Goal: Navigation & Orientation: Find specific page/section

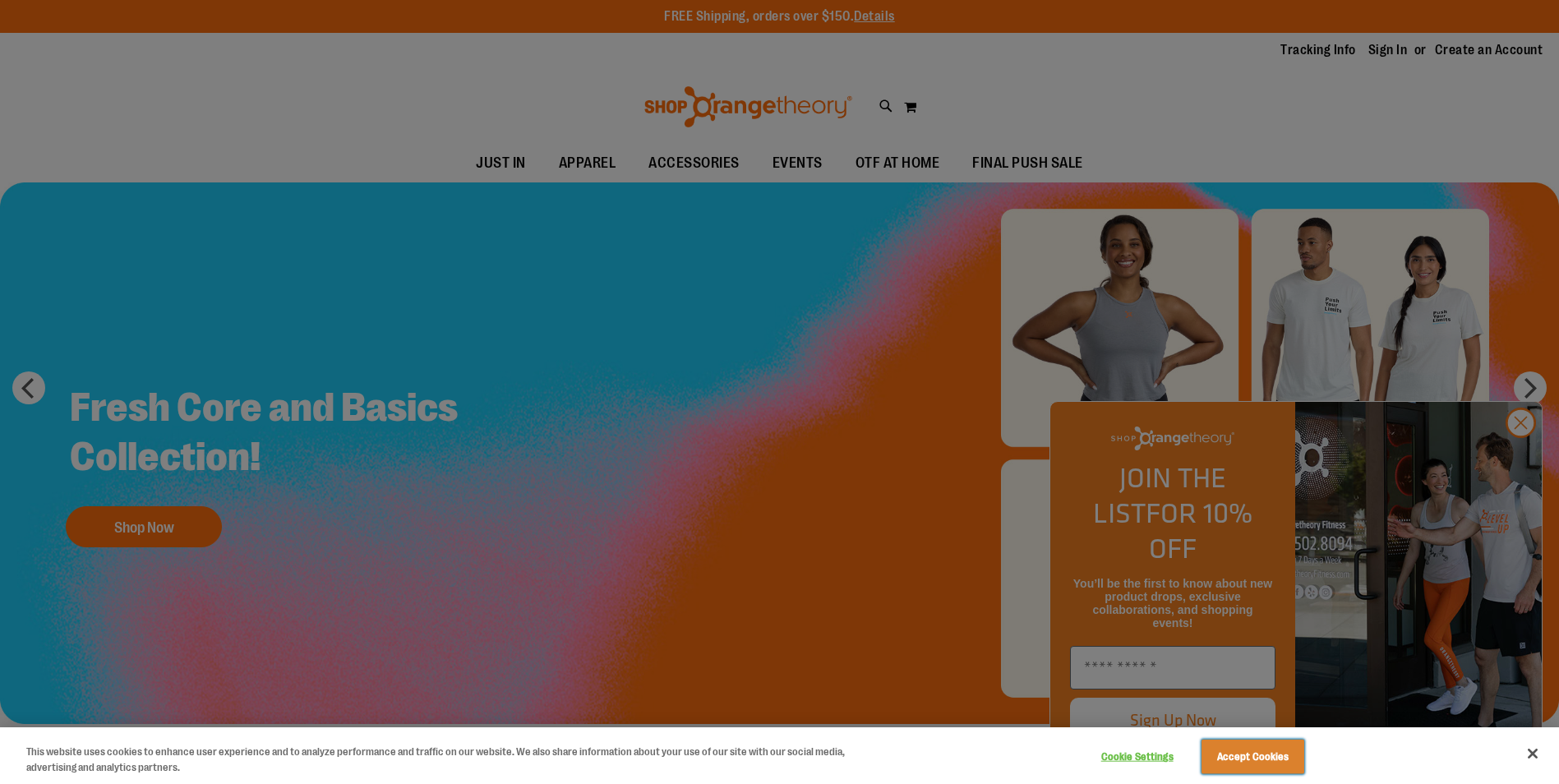
click at [1281, 764] on button "Accept Cookies" at bounding box center [1253, 756] width 102 height 34
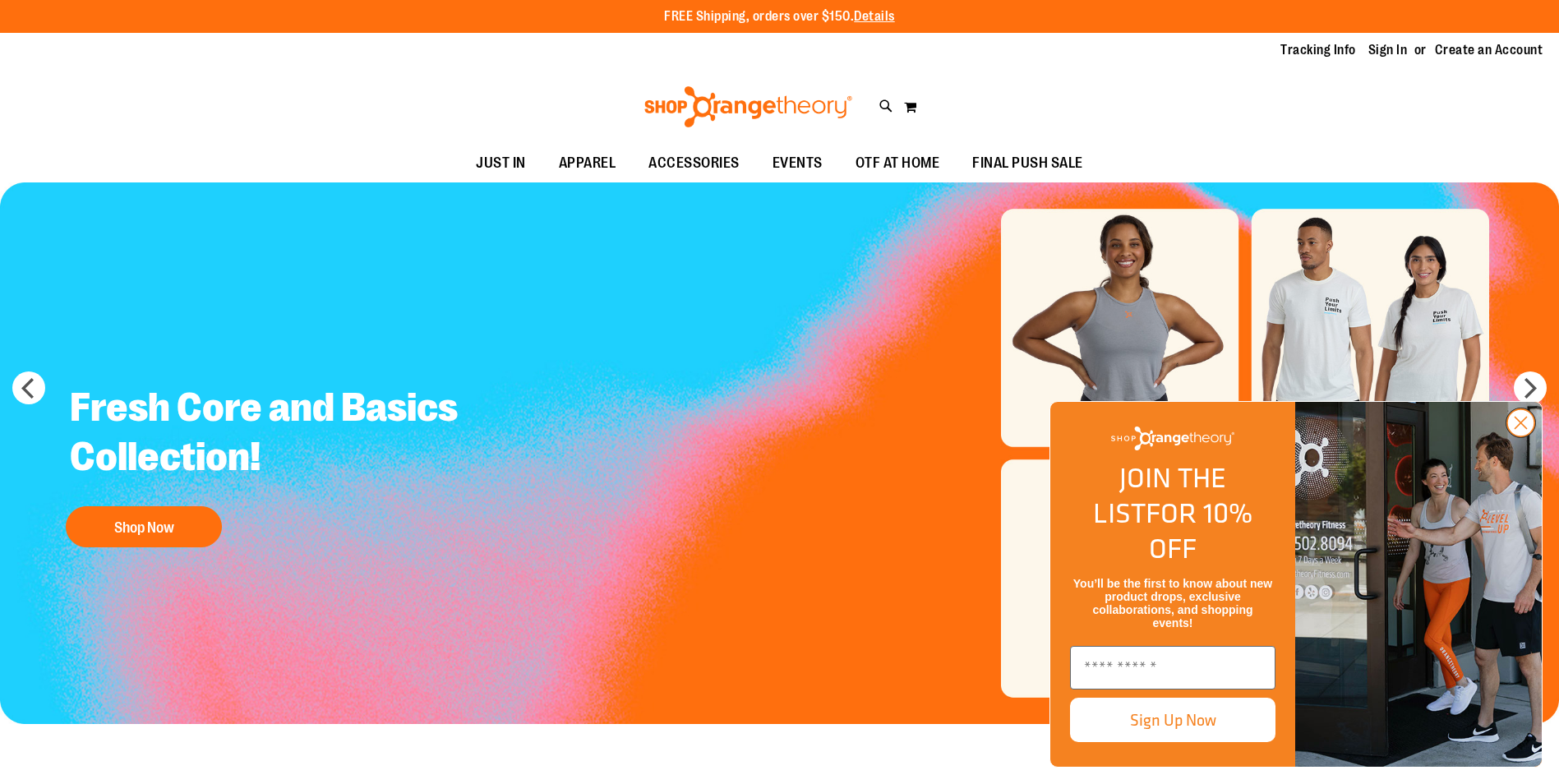
click at [1518, 437] on circle "Close dialog" at bounding box center [1520, 422] width 27 height 27
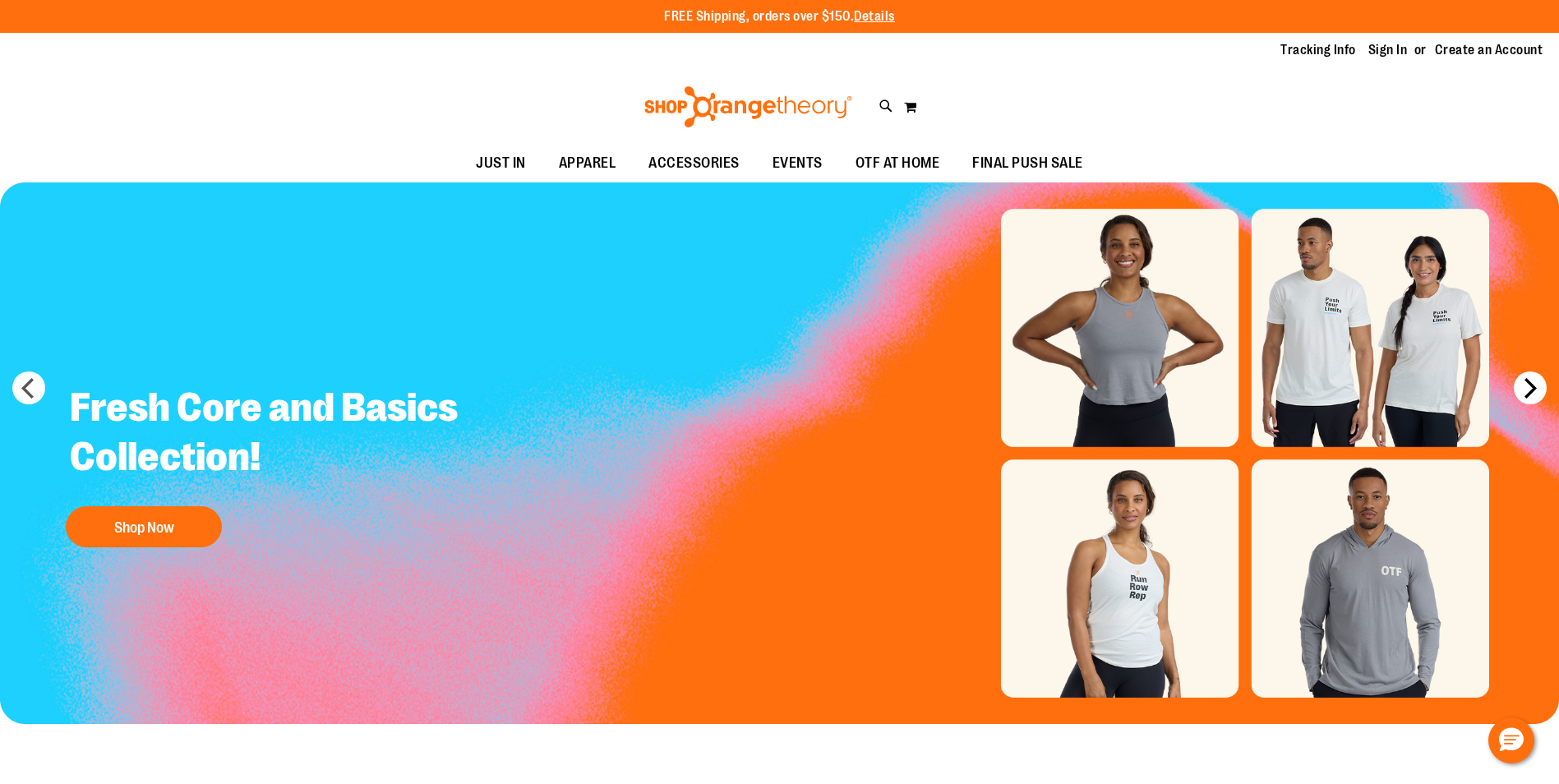
click at [1529, 393] on button "next" at bounding box center [1529, 387] width 33 height 33
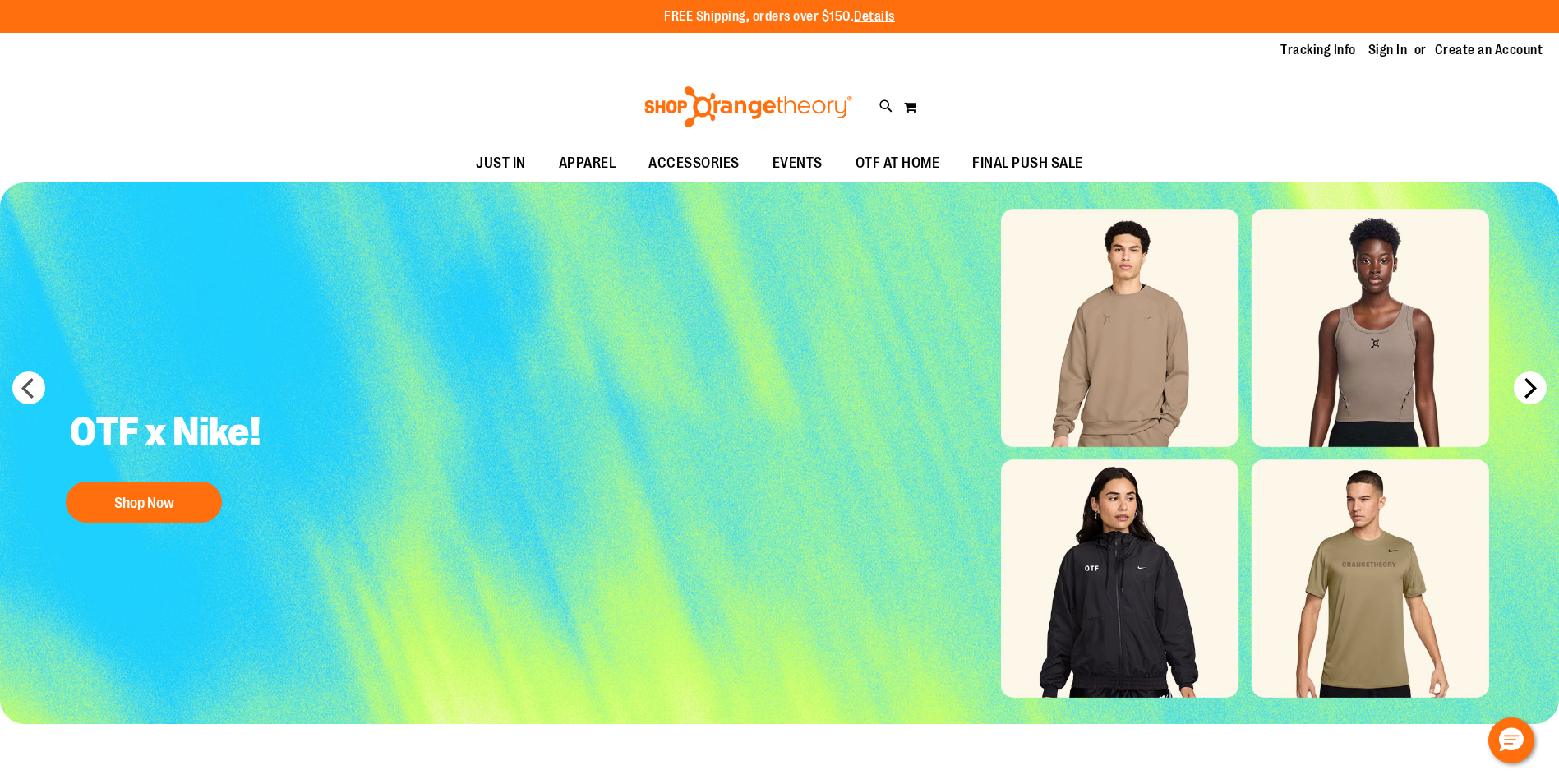
click at [1529, 393] on button "next" at bounding box center [1529, 387] width 33 height 33
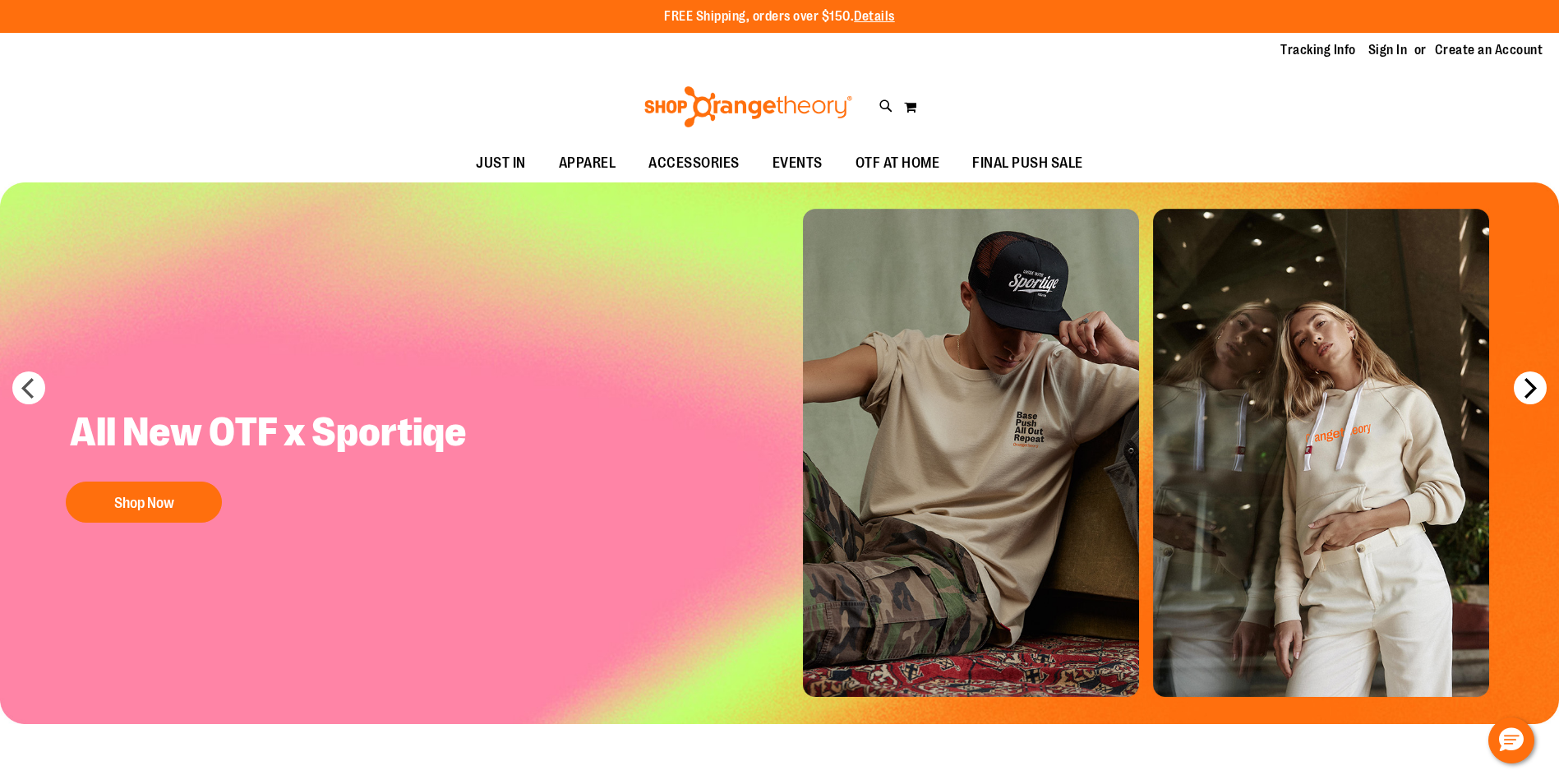
click at [1529, 393] on button "next" at bounding box center [1529, 387] width 33 height 33
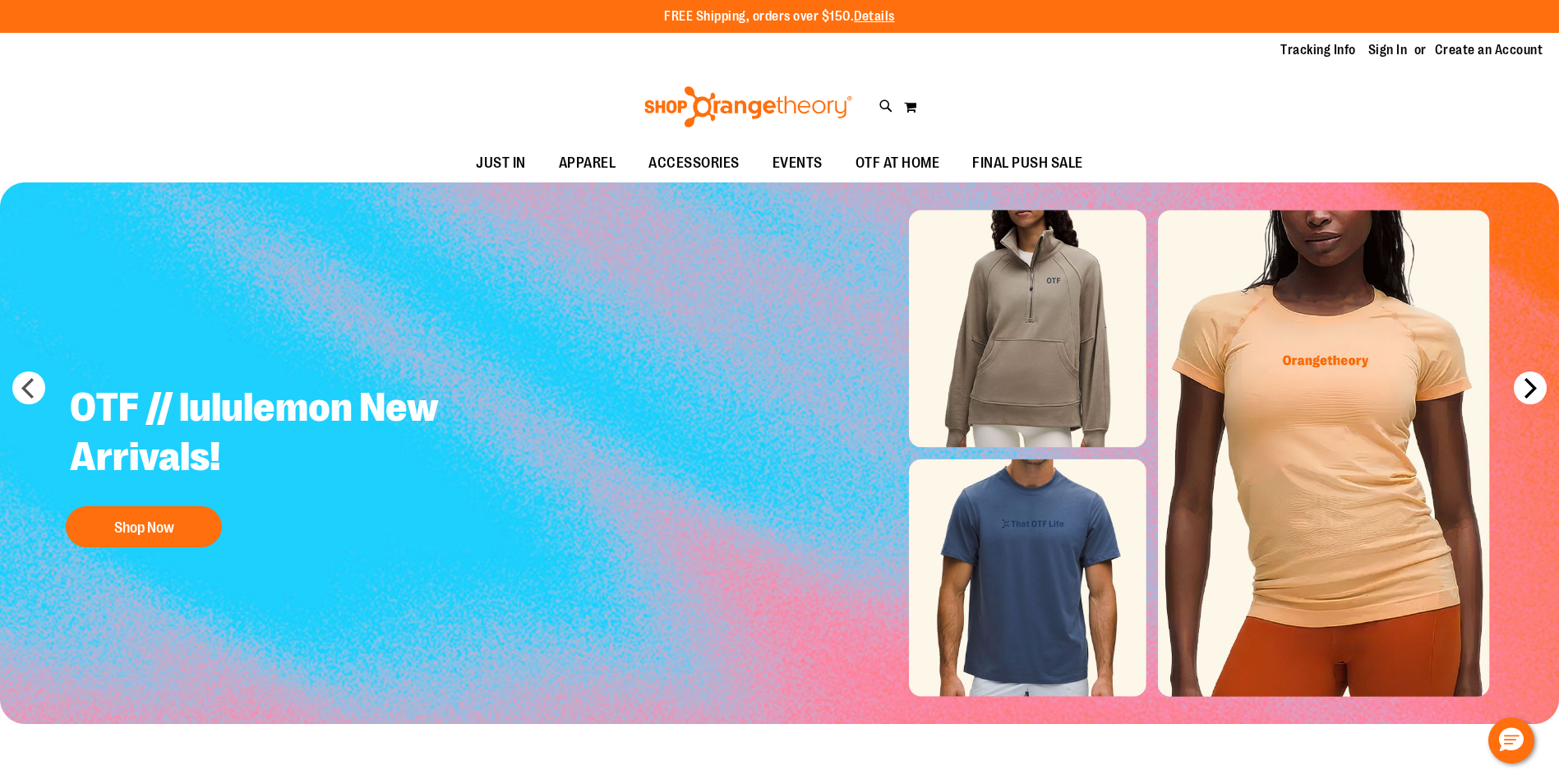
click at [1529, 393] on button "next" at bounding box center [1529, 387] width 33 height 33
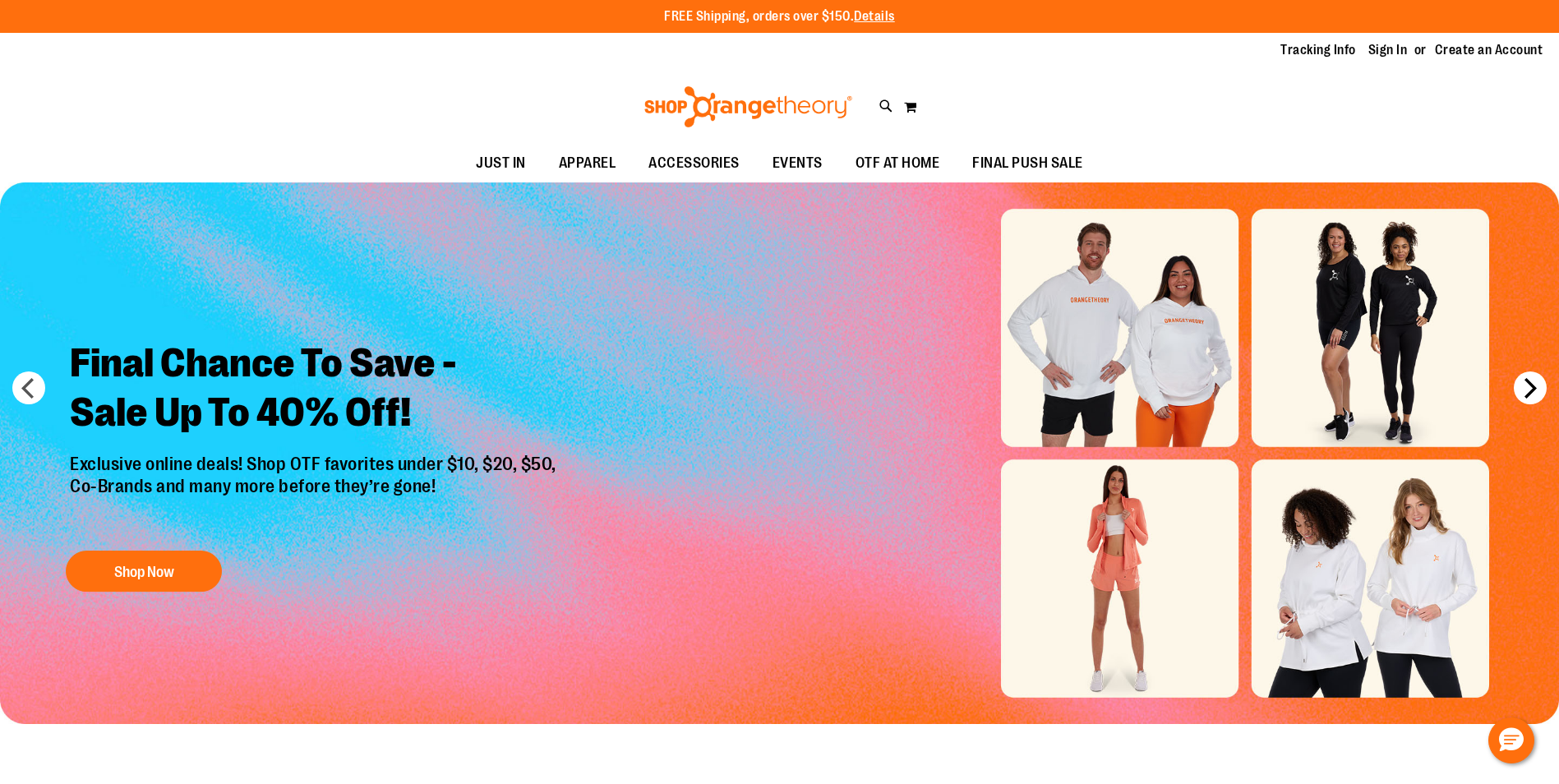
click at [1529, 393] on button "next" at bounding box center [1529, 387] width 33 height 33
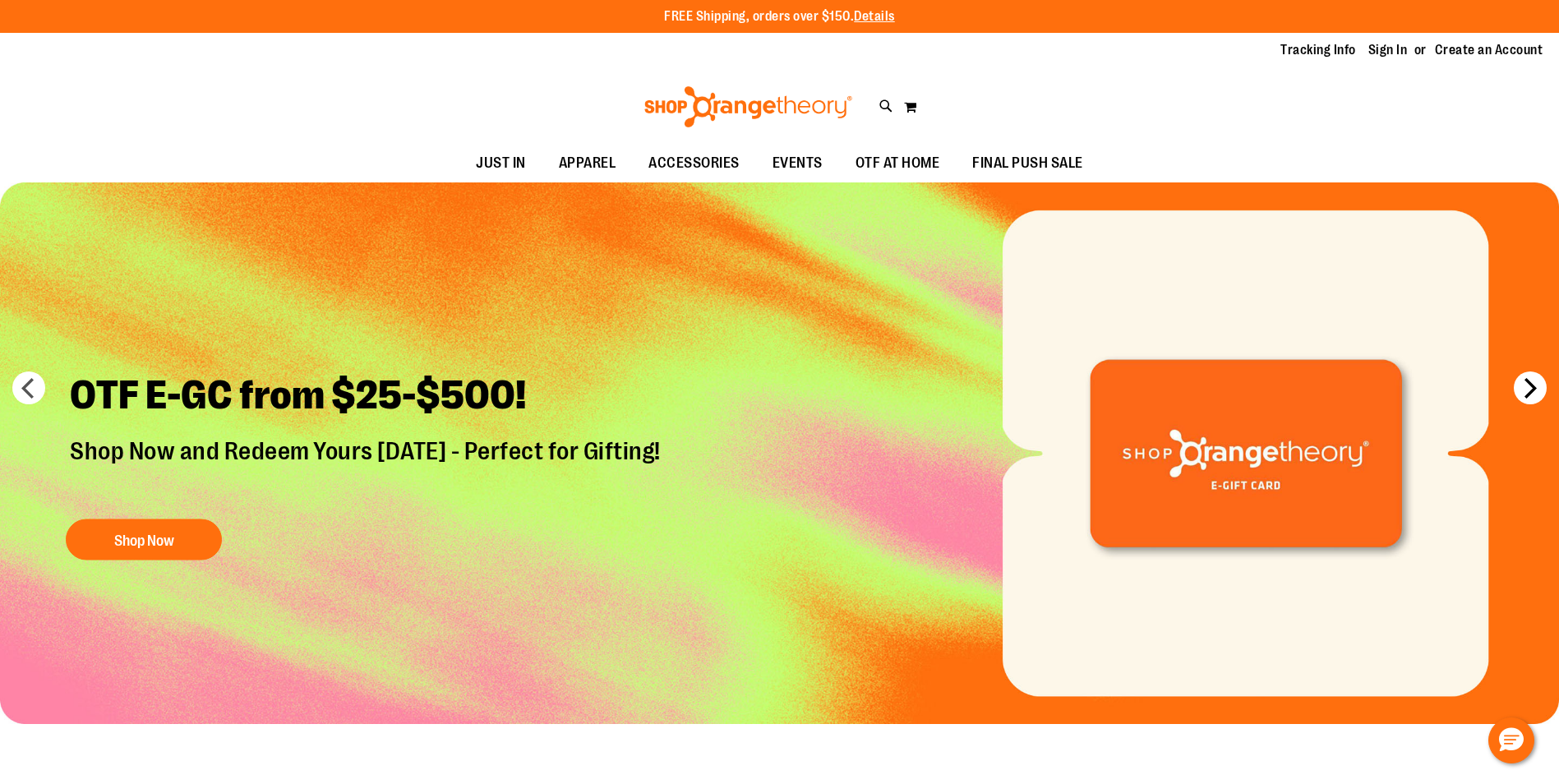
click at [1529, 393] on button "next" at bounding box center [1529, 387] width 33 height 33
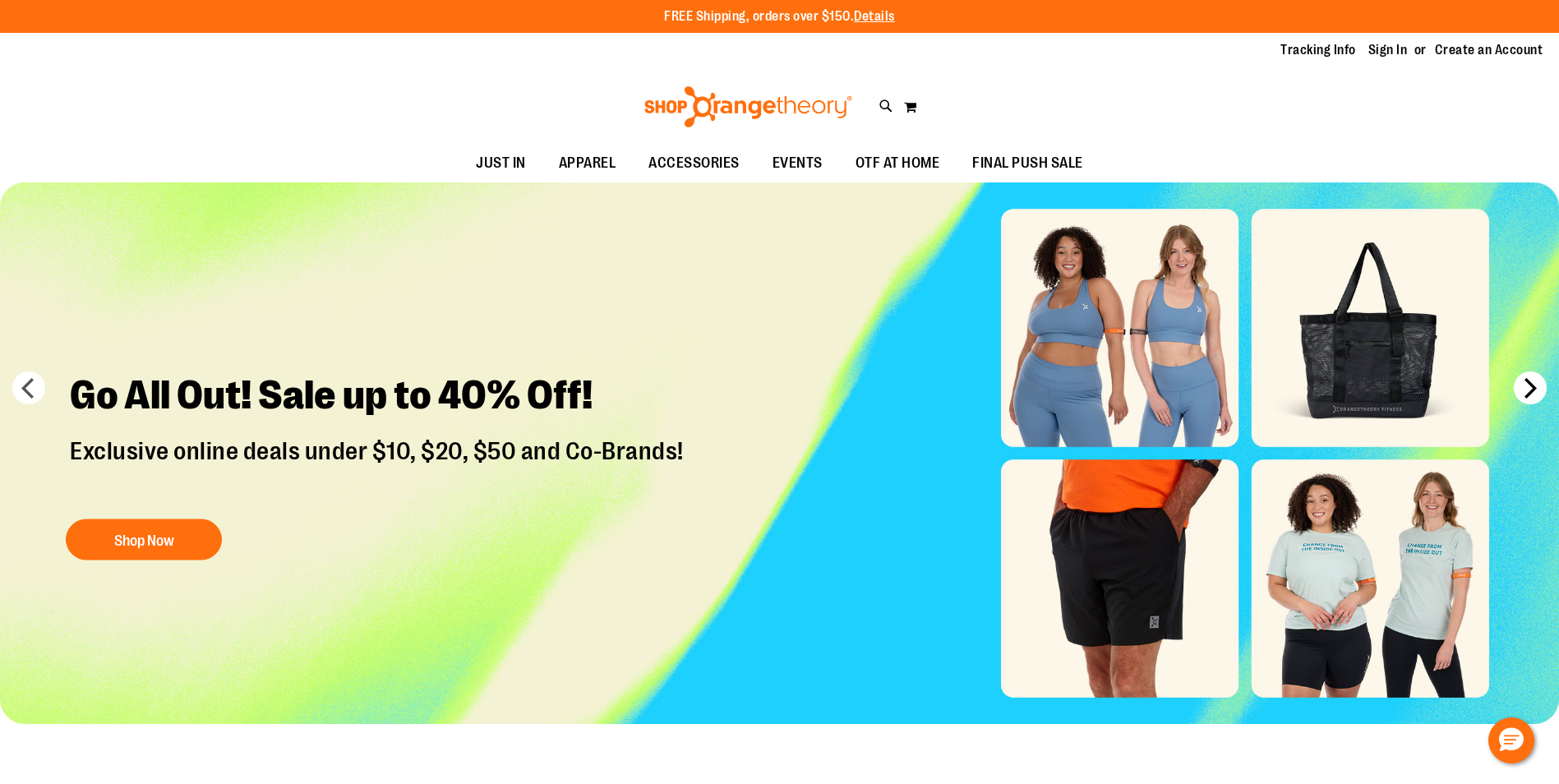
click at [1529, 393] on button "next" at bounding box center [1529, 387] width 33 height 33
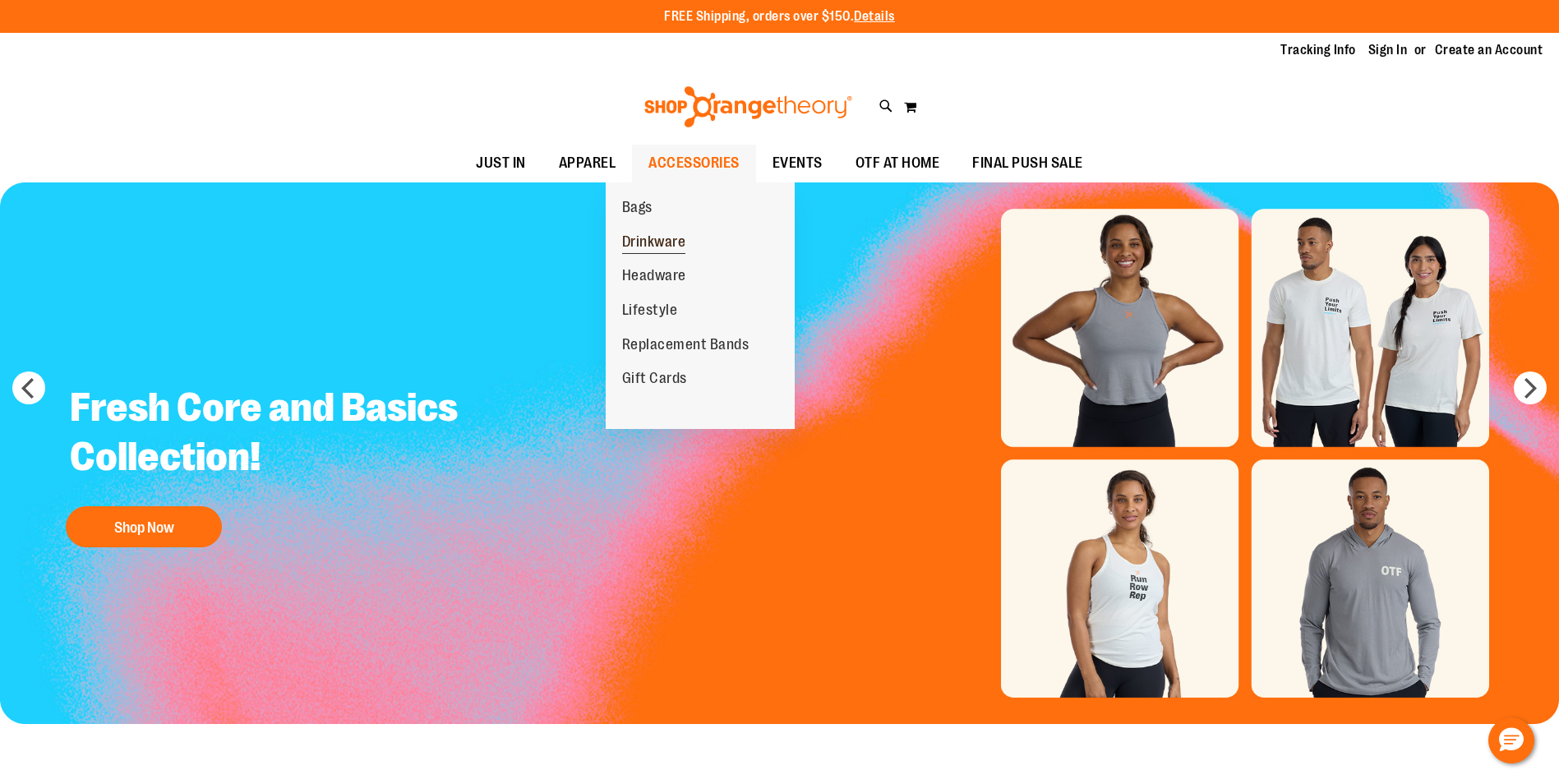
click at [642, 240] on span "Drinkware" at bounding box center [654, 244] width 64 height 20
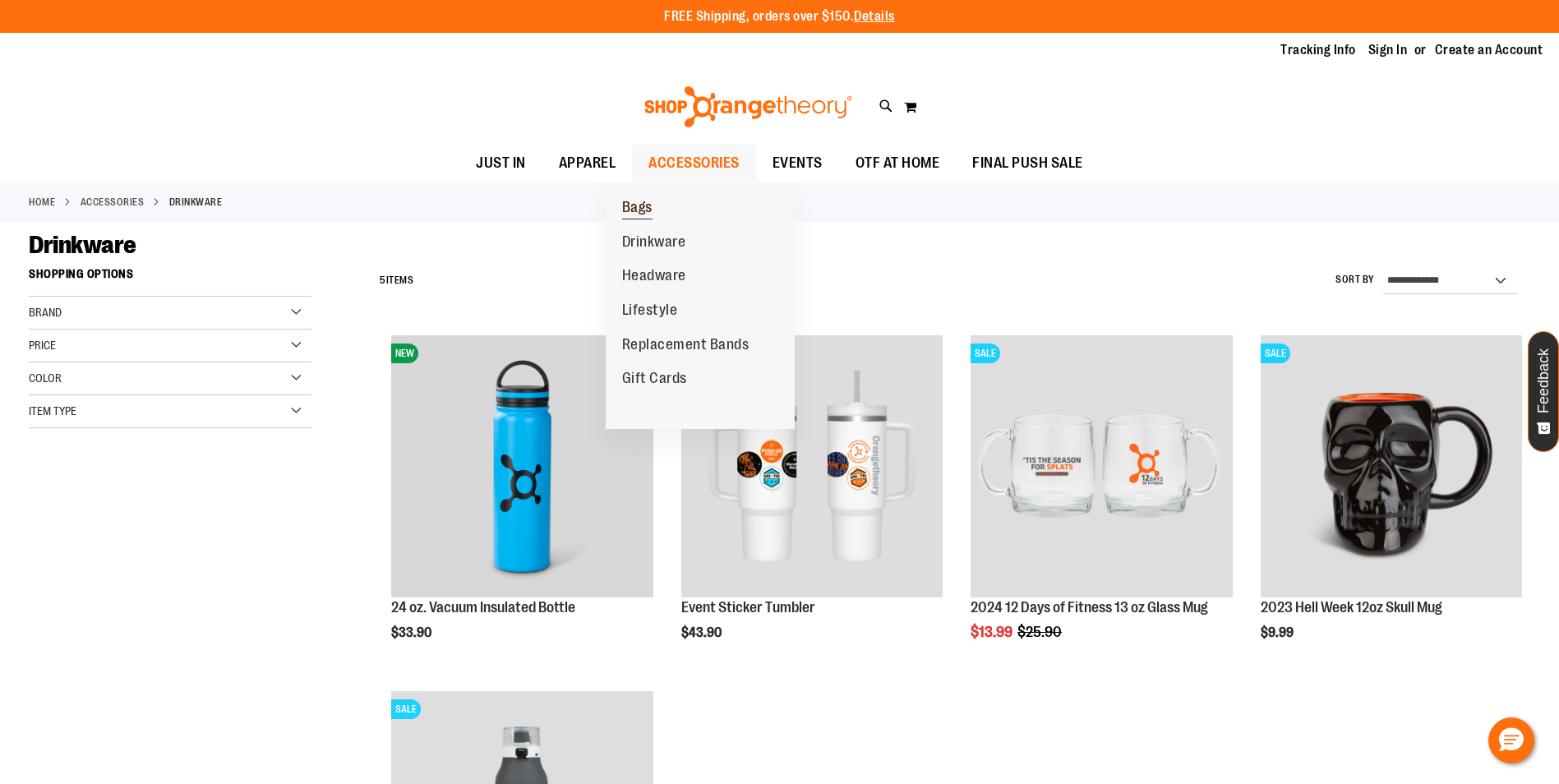
click at [644, 210] on span "Bags" at bounding box center [637, 210] width 31 height 20
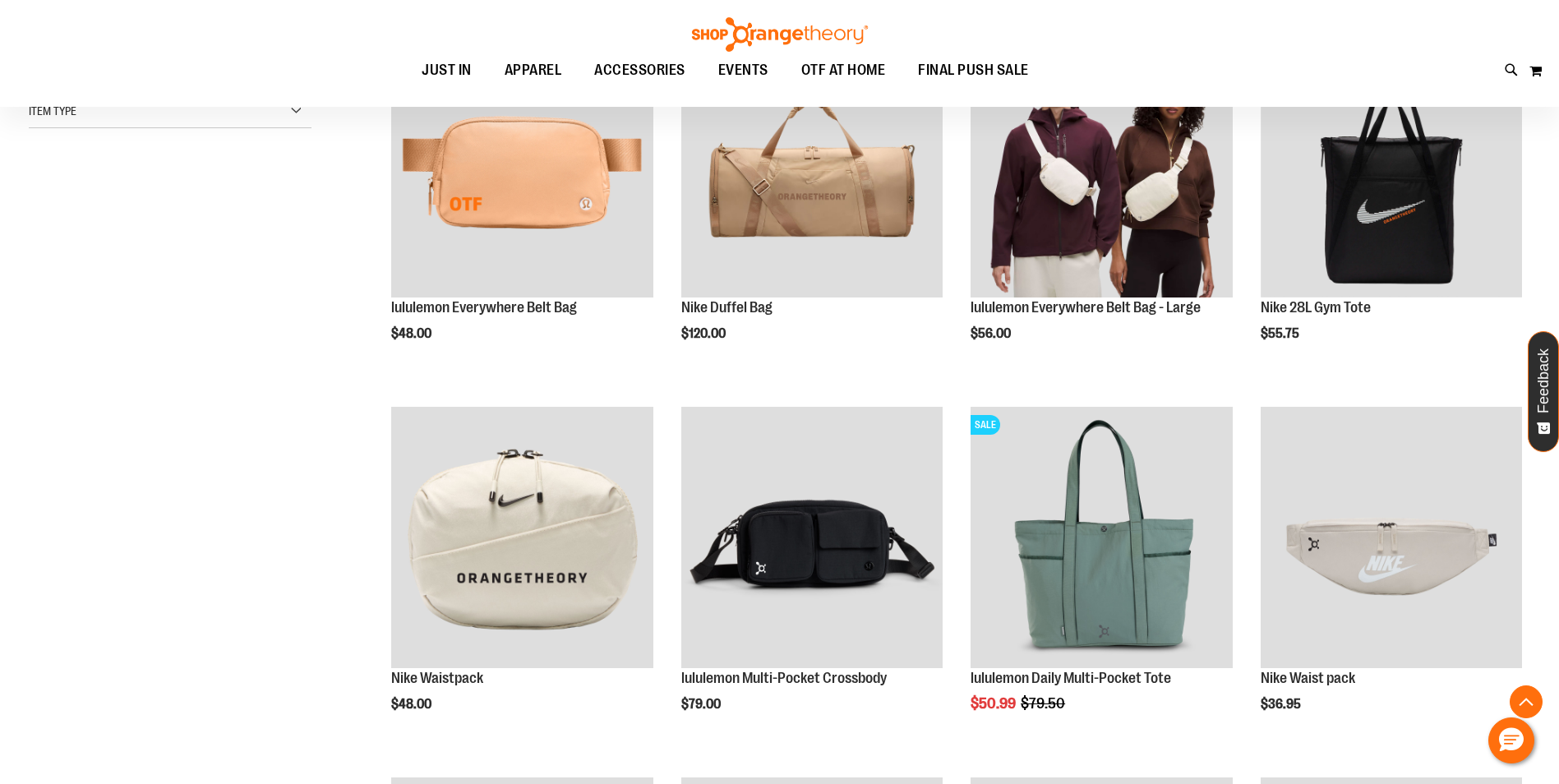
scroll to position [328, 0]
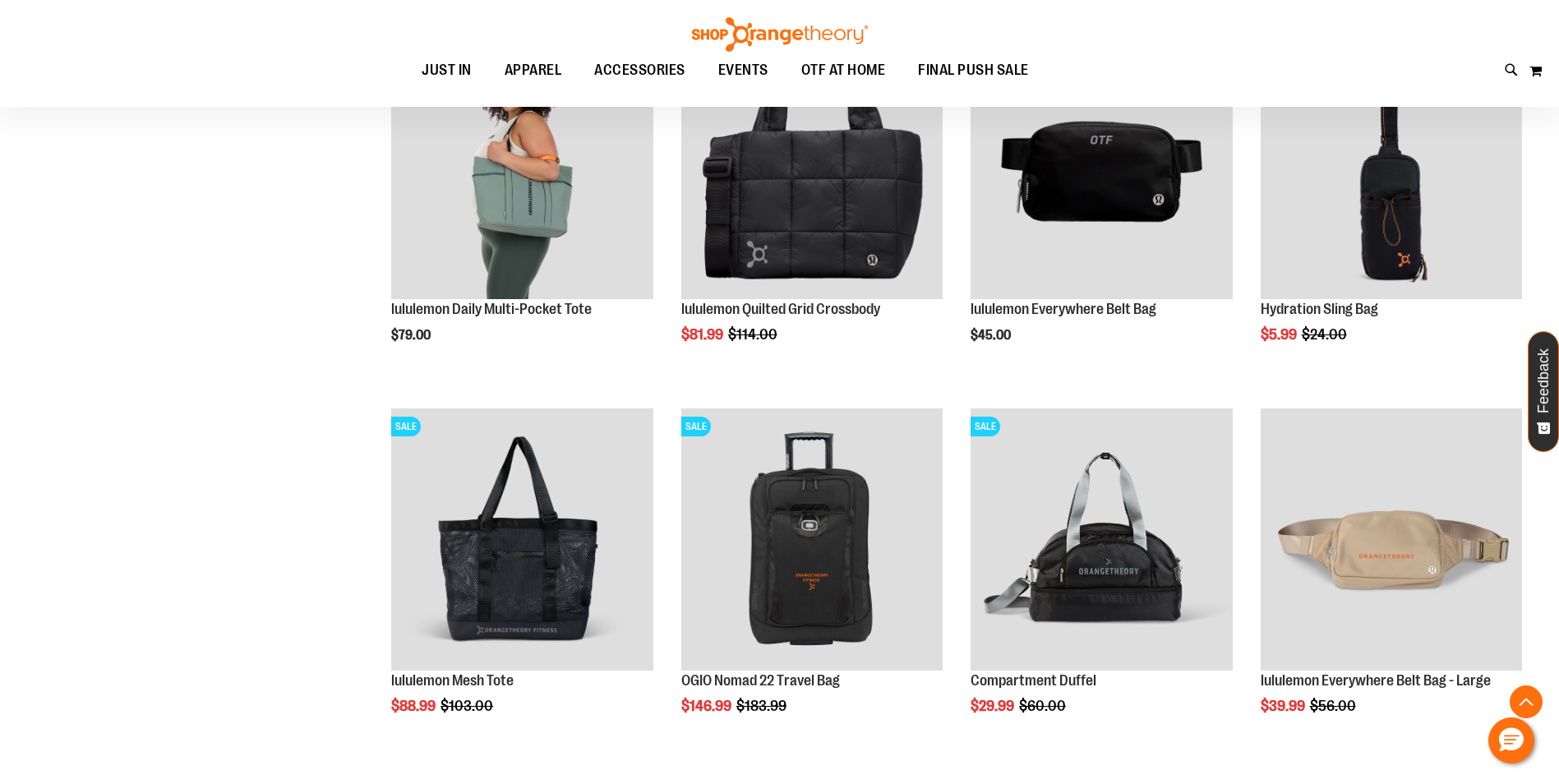
scroll to position [1067, 0]
